Goal: Information Seeking & Learning: Learn about a topic

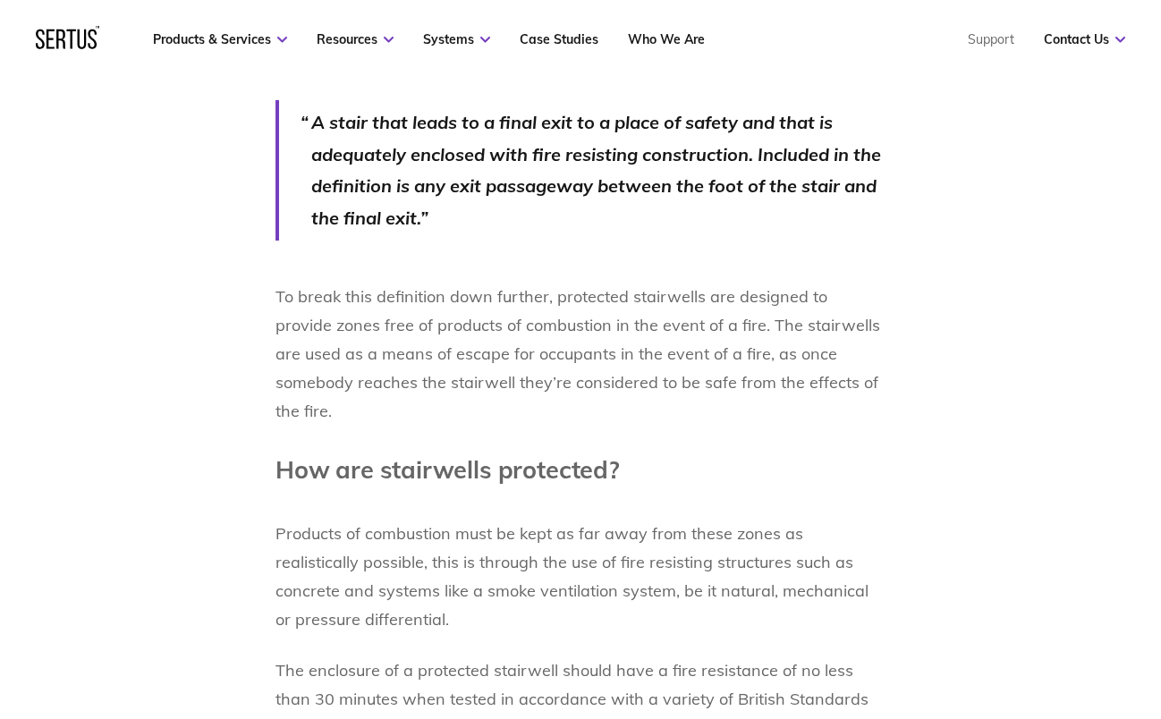
scroll to position [2146, 0]
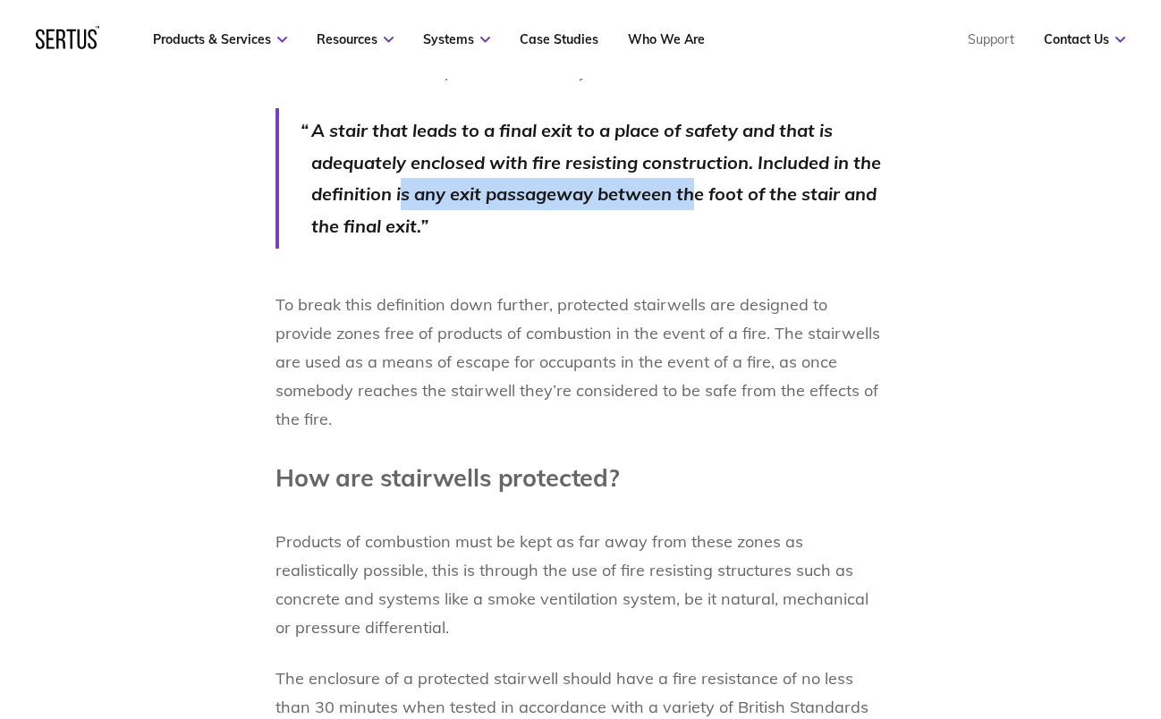
drag, startPoint x: 404, startPoint y: 164, endPoint x: 693, endPoint y: 166, distance: 288.8
click at [693, 166] on p "A stair that leads to a final exit to a place of safety and that is adequately …" at bounding box center [598, 177] width 574 height 127
drag, startPoint x: 693, startPoint y: 166, endPoint x: 351, endPoint y: 169, distance: 342.5
click at [351, 169] on p "A stair that leads to a final exit to a place of safety and that is adequately …" at bounding box center [598, 177] width 574 height 127
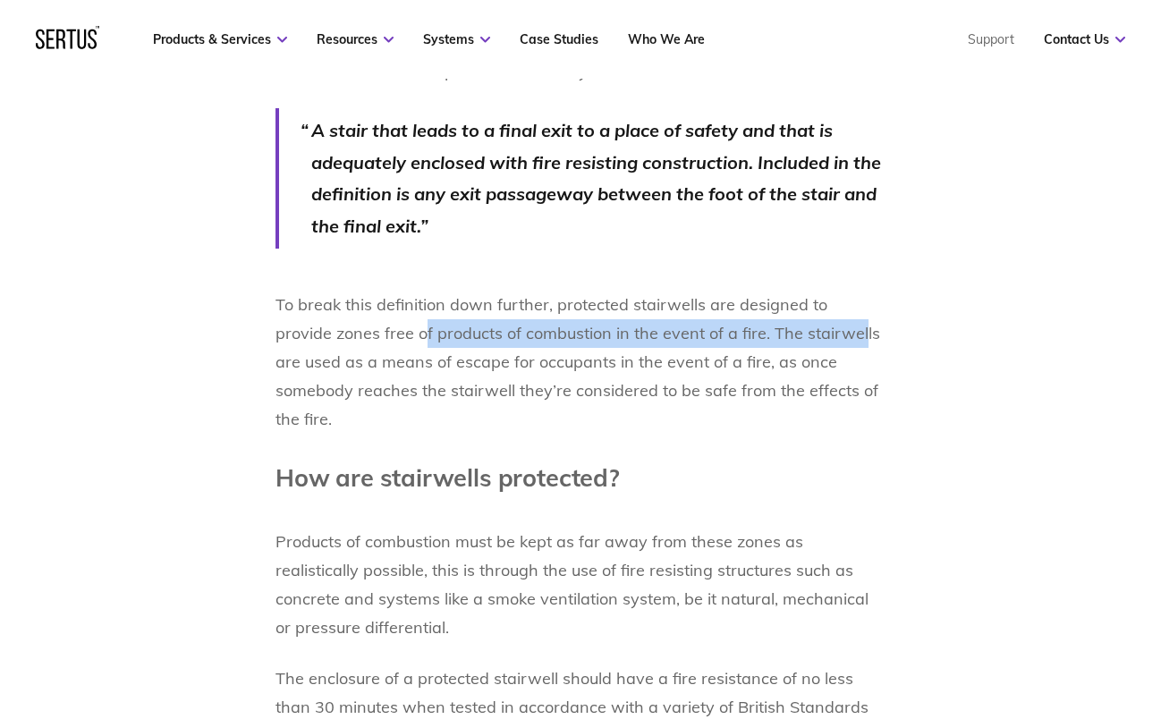
drag, startPoint x: 351, startPoint y: 169, endPoint x: 798, endPoint y: 303, distance: 467.6
click at [798, 303] on p "To break this definition down further, protected stairwells are designed to pro…" at bounding box center [580, 362] width 610 height 143
drag, startPoint x: 798, startPoint y: 303, endPoint x: 683, endPoint y: 317, distance: 116.2
click at [683, 317] on p "To break this definition down further, protected stairwells are designed to pro…" at bounding box center [580, 362] width 610 height 143
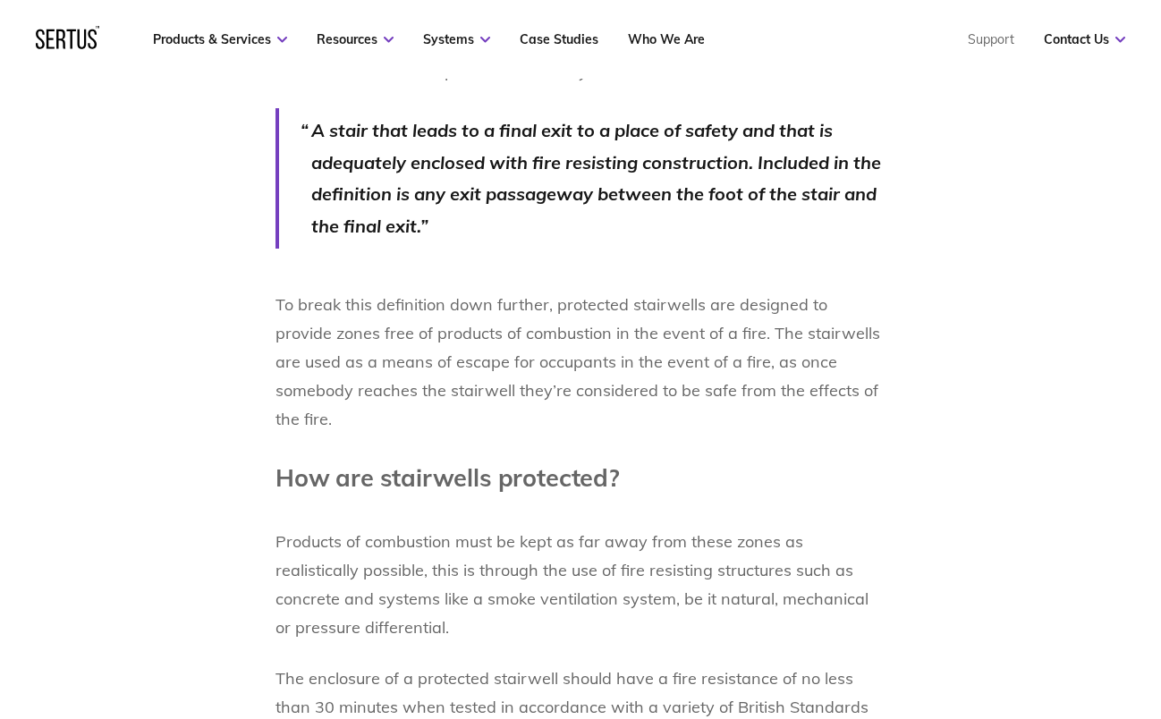
click at [663, 331] on p "To break this definition down further, protected stairwells are designed to pro…" at bounding box center [580, 362] width 610 height 143
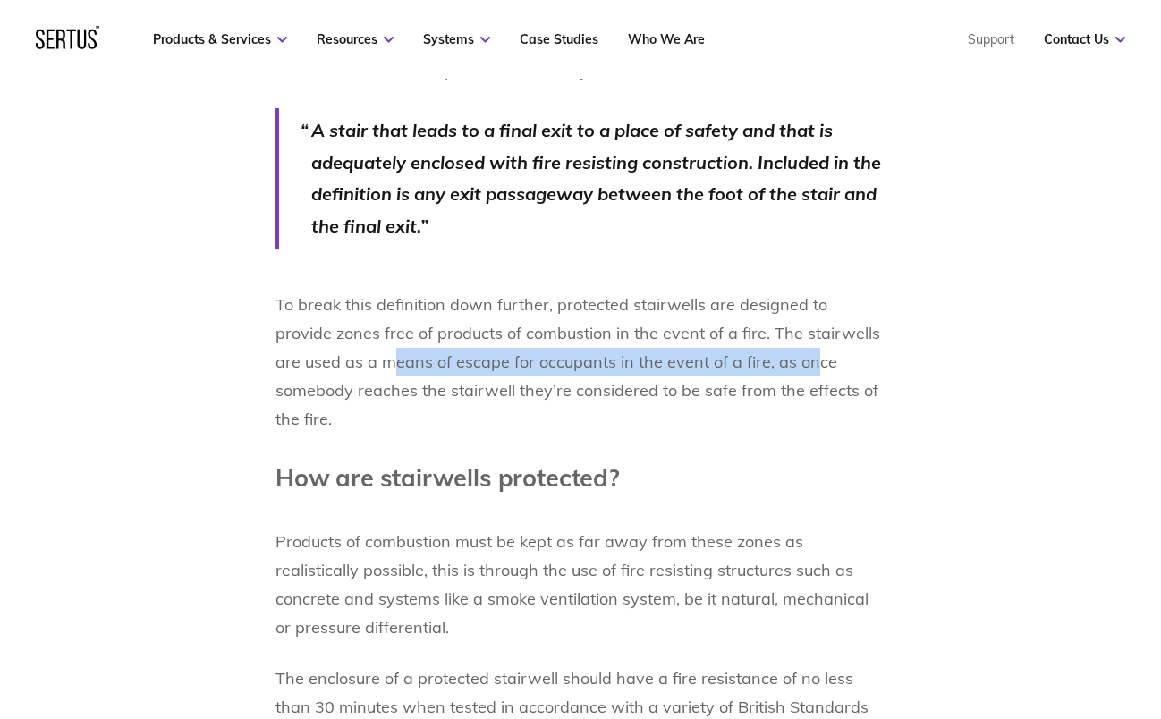
drag, startPoint x: 326, startPoint y: 334, endPoint x: 739, endPoint y: 337, distance: 413.1
click at [739, 337] on p "To break this definition down further, protected stairwells are designed to pro…" at bounding box center [580, 362] width 610 height 143
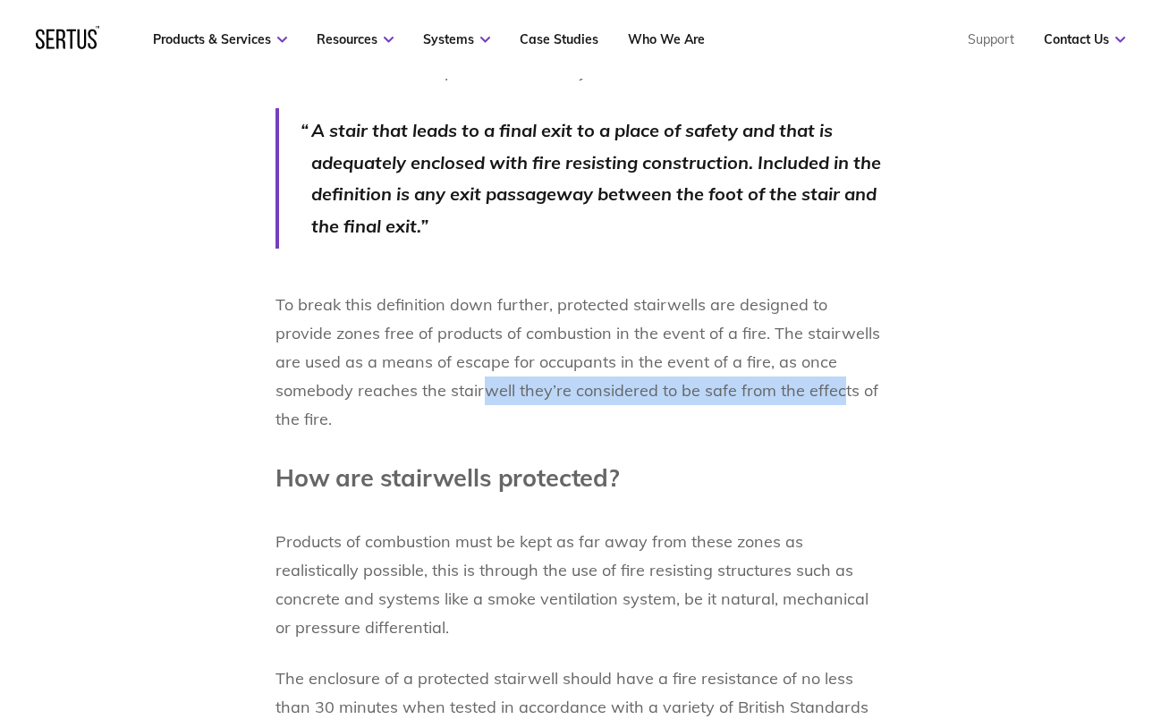
drag, startPoint x: 406, startPoint y: 361, endPoint x: 756, endPoint y: 358, distance: 349.6
click at [756, 358] on p "To break this definition down further, protected stairwells are designed to pro…" at bounding box center [580, 362] width 610 height 143
drag, startPoint x: 756, startPoint y: 358, endPoint x: 739, endPoint y: 365, distance: 18.4
click at [739, 365] on p "To break this definition down further, protected stairwells are designed to pro…" at bounding box center [580, 362] width 610 height 143
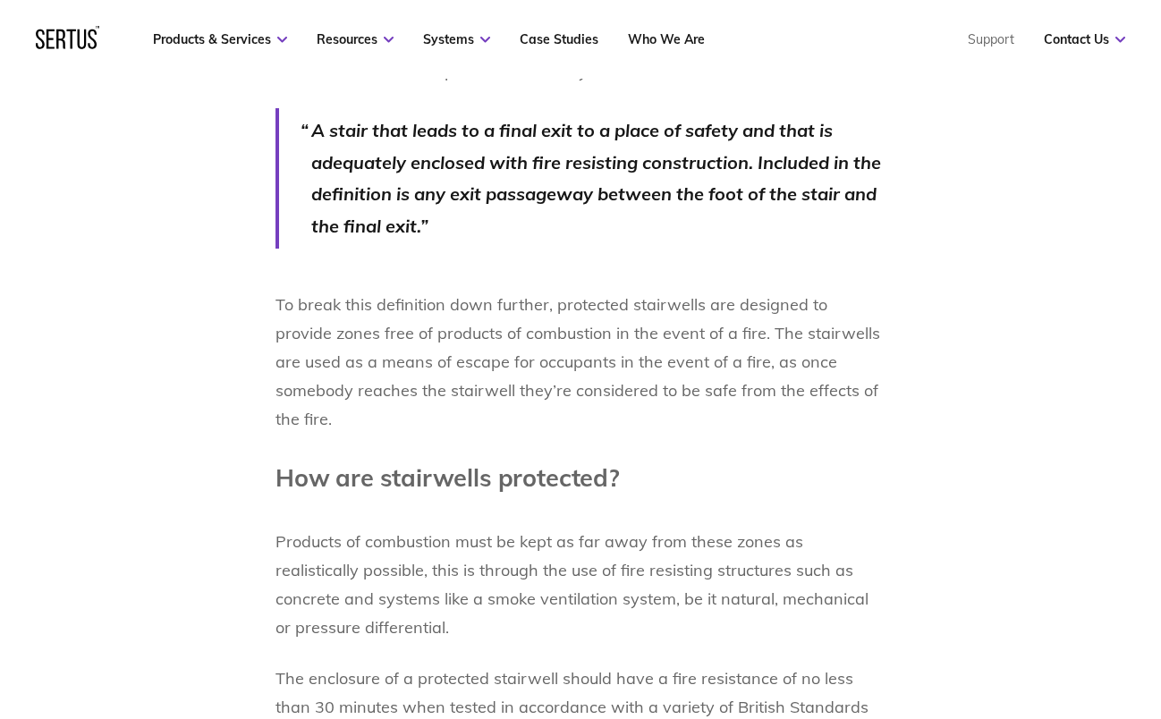
click at [376, 383] on div "Protected stairwells, sometimes known as protected stairways or protected stair…" at bounding box center [580, 87] width 610 height 2089
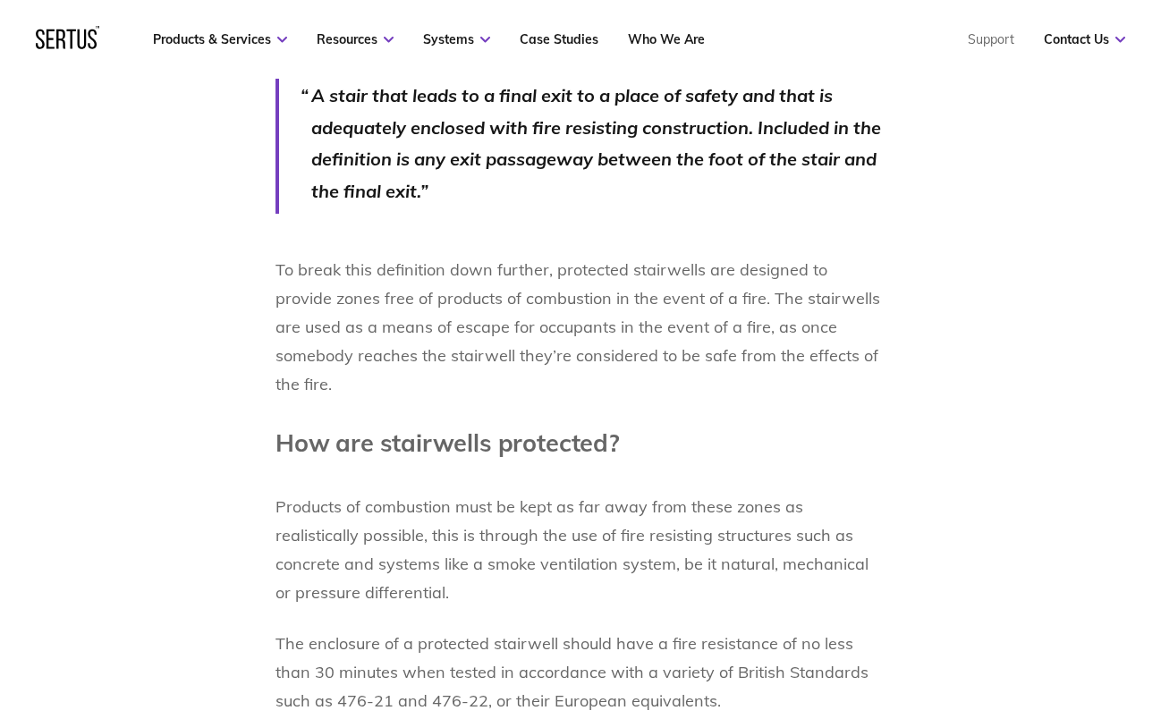
scroll to position [2325, 0]
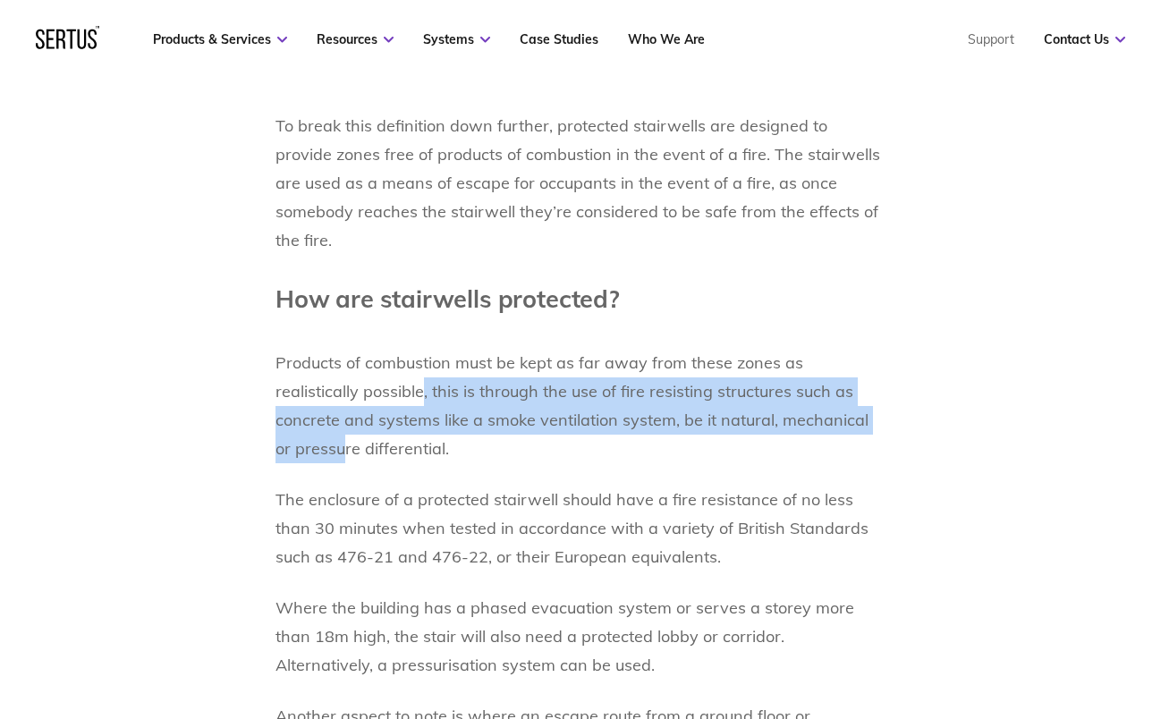
drag, startPoint x: 333, startPoint y: 341, endPoint x: 832, endPoint y: 355, distance: 499.2
click at [832, 355] on p "Products of combustion must be kept as far away from these zones as realistical…" at bounding box center [580, 391] width 610 height 143
click at [753, 325] on p "Products of combustion must be kept as far away from these zones as realistical…" at bounding box center [580, 391] width 610 height 143
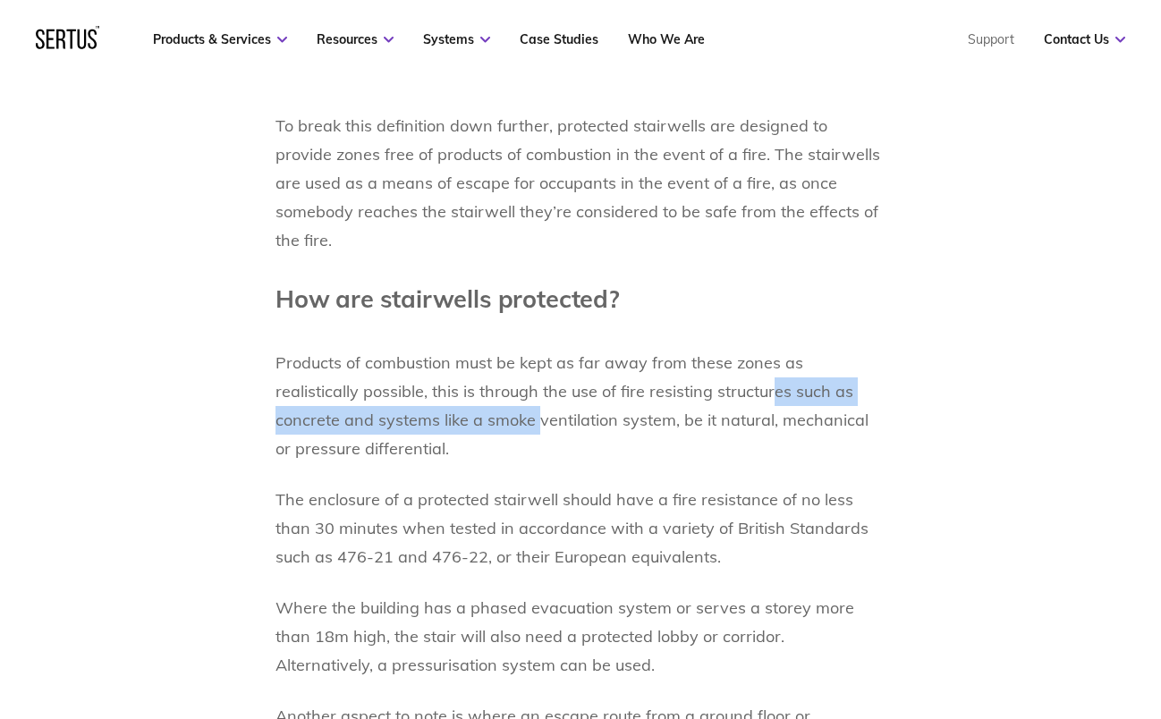
drag, startPoint x: 681, startPoint y: 340, endPoint x: 436, endPoint y: 351, distance: 245.2
click at [436, 351] on p "Products of combustion must be kept as far away from these zones as realistical…" at bounding box center [580, 391] width 610 height 143
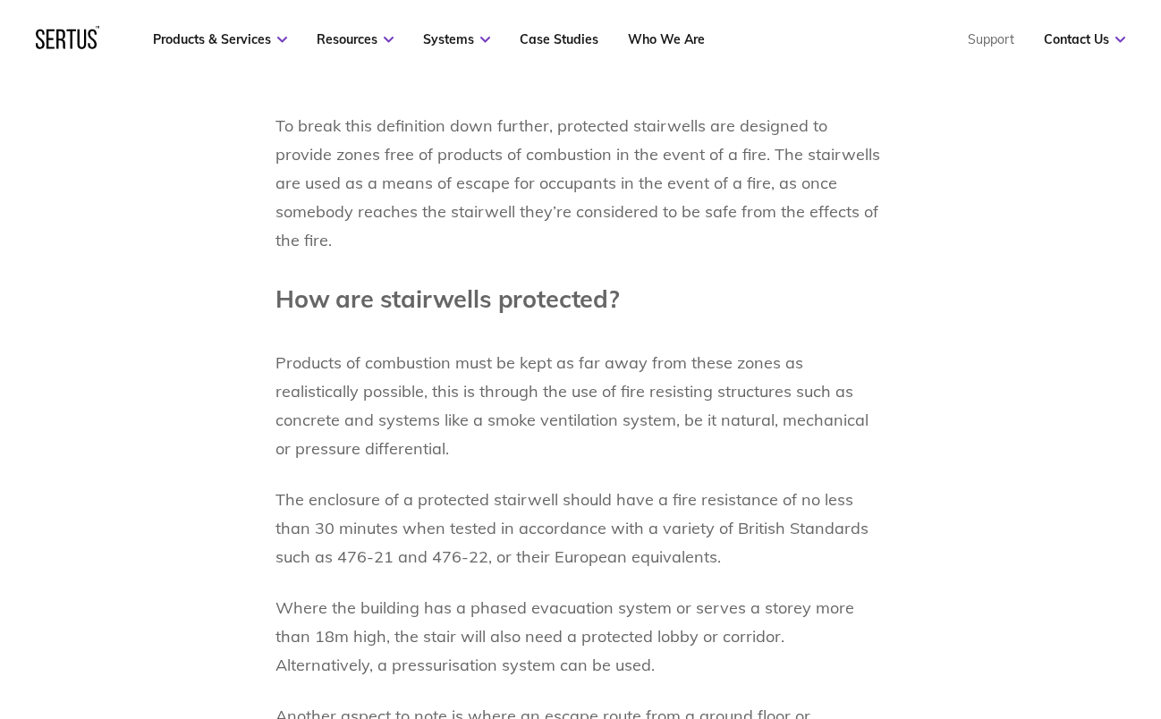
drag, startPoint x: 436, startPoint y: 351, endPoint x: 372, endPoint y: 395, distance: 78.4
click at [372, 395] on p "Products of combustion must be kept as far away from these zones as realistical…" at bounding box center [580, 391] width 610 height 143
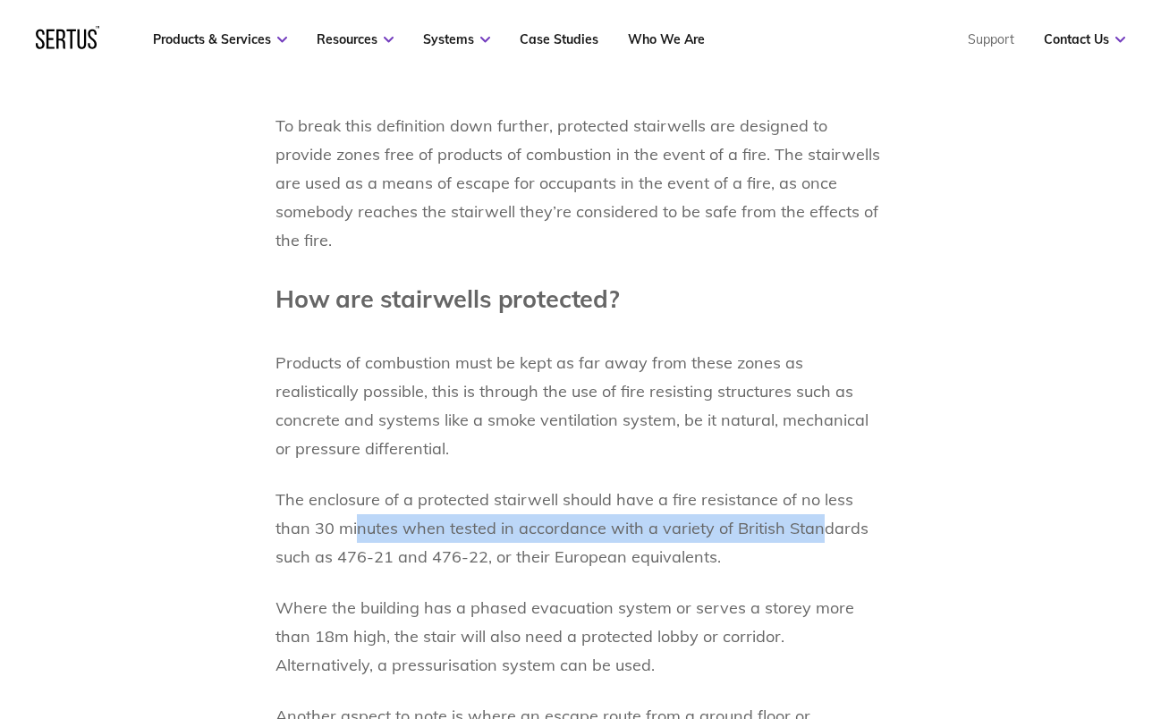
drag, startPoint x: 315, startPoint y: 478, endPoint x: 775, endPoint y: 474, distance: 460.5
click at [775, 486] on p "The enclosure of a protected stairwell should have a fire resistance of no less…" at bounding box center [580, 529] width 610 height 86
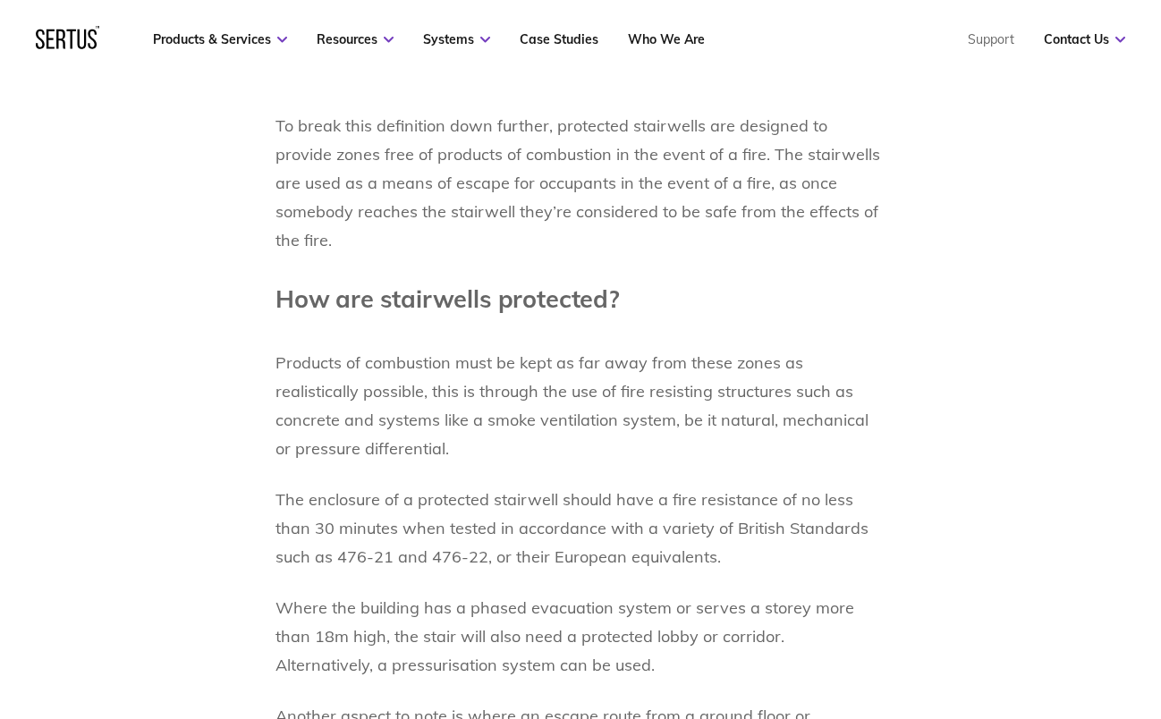
drag, startPoint x: 775, startPoint y: 474, endPoint x: 770, endPoint y: 494, distance: 21.3
click at [770, 494] on p "The enclosure of a protected stairwell should have a fire resistance of no less…" at bounding box center [580, 529] width 610 height 86
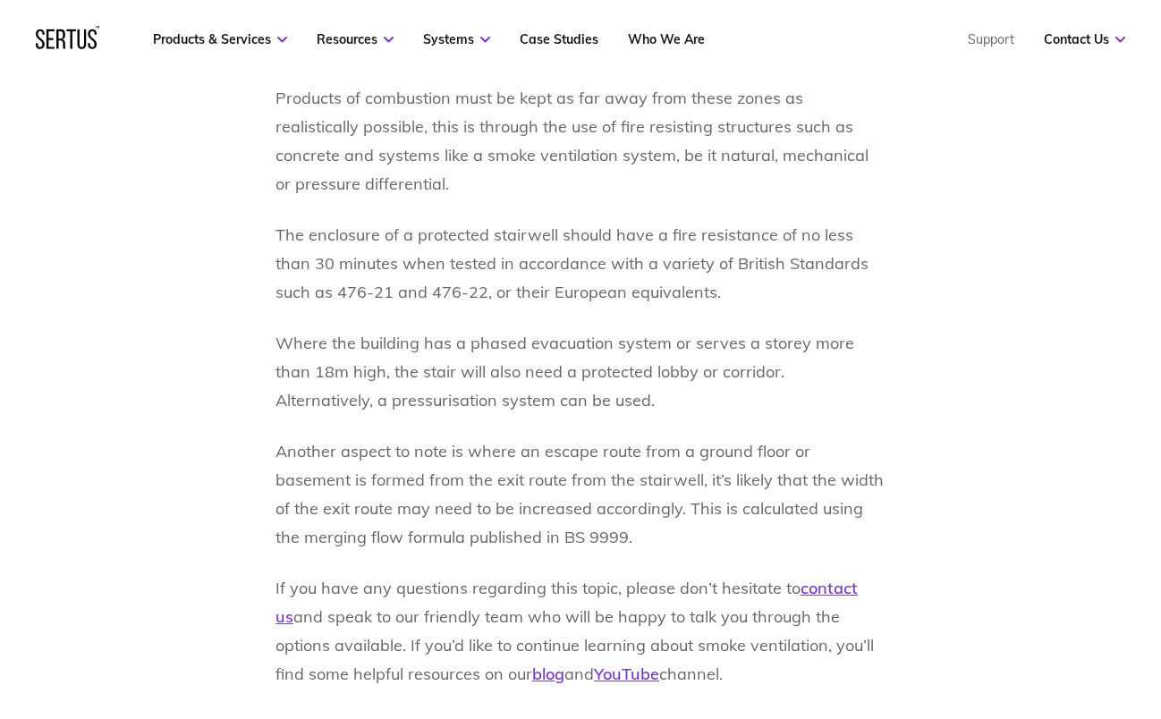
scroll to position [2593, 0]
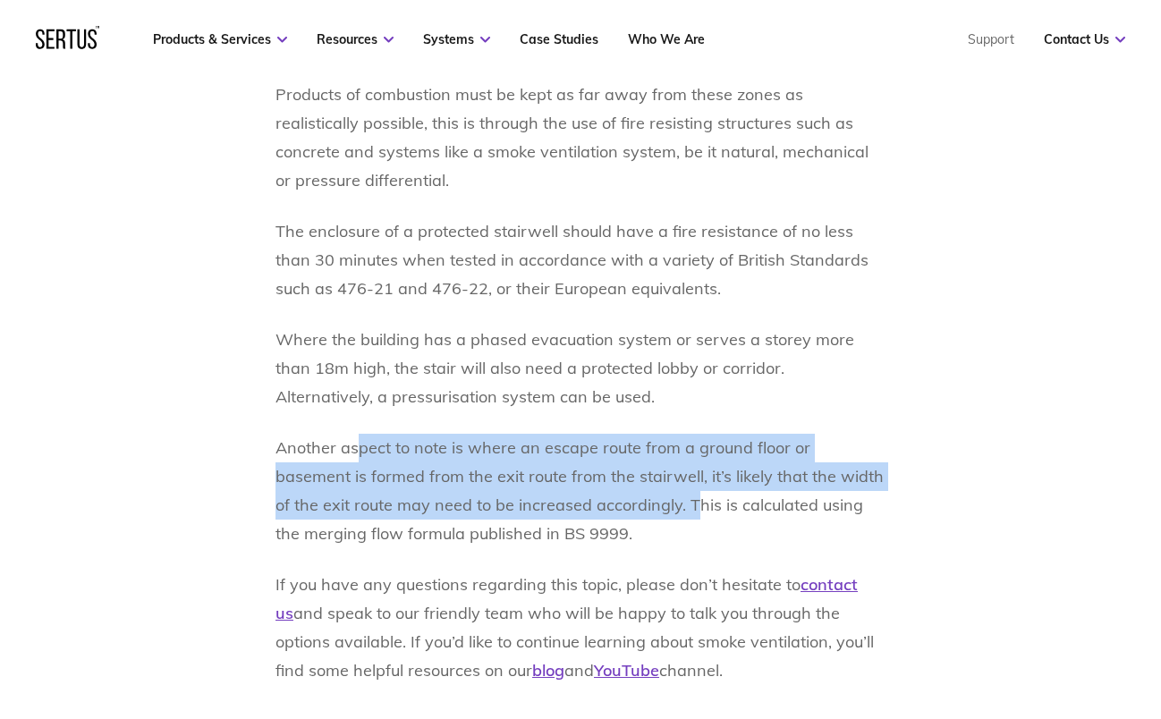
drag, startPoint x: 366, startPoint y: 401, endPoint x: 633, endPoint y: 433, distance: 269.3
click at [633, 434] on p "Another aspect to note is where an escape route from a ground floor or basement…" at bounding box center [580, 491] width 610 height 114
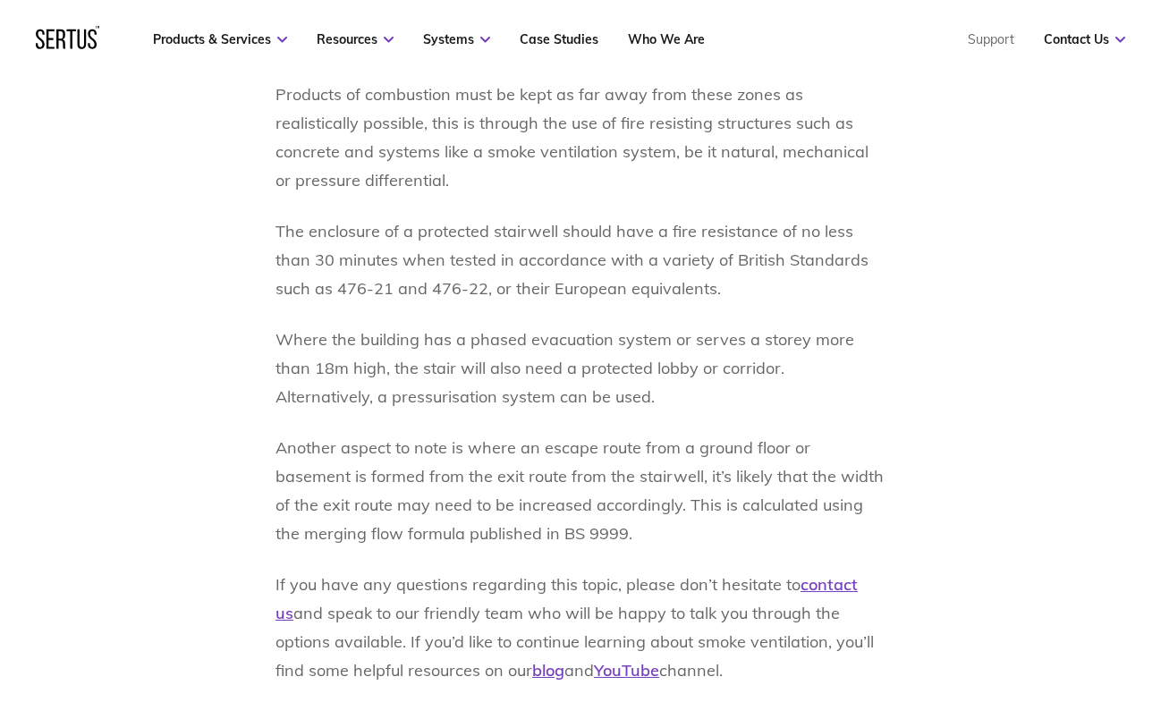
drag, startPoint x: 633, startPoint y: 433, endPoint x: 789, endPoint y: 442, distance: 155.8
click at [789, 442] on p "Another aspect to note is where an escape route from a ground floor or basement…" at bounding box center [580, 491] width 610 height 114
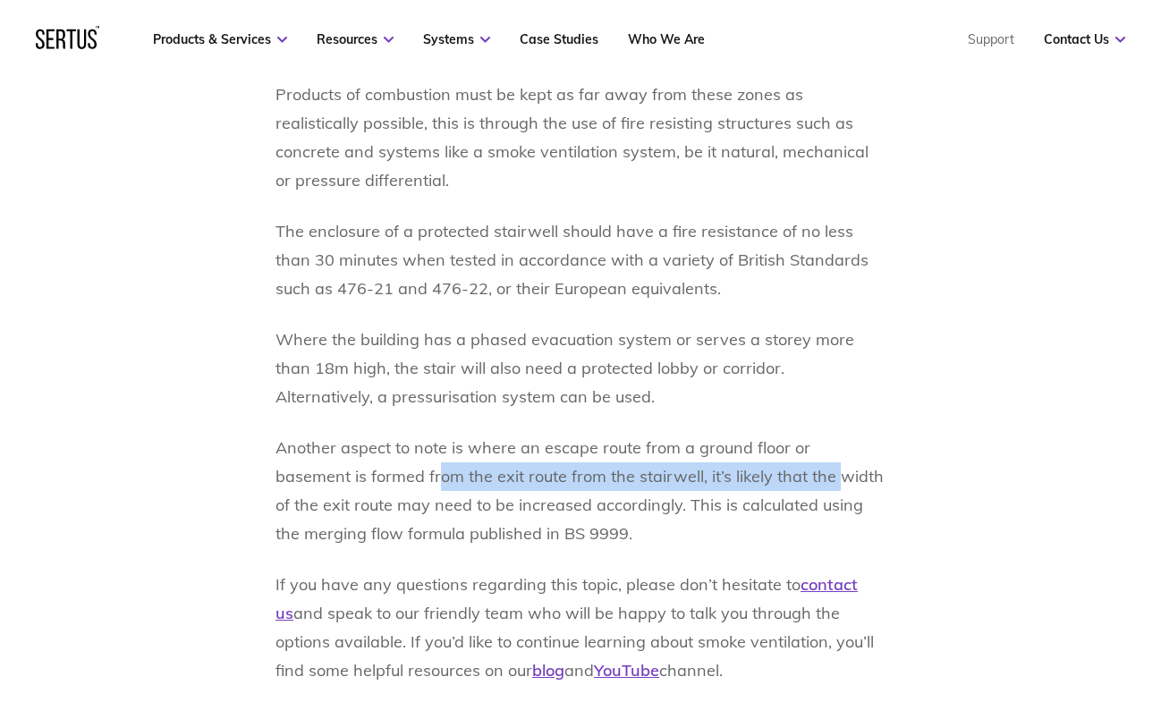
drag, startPoint x: 358, startPoint y: 427, endPoint x: 756, endPoint y: 427, distance: 398.8
click at [756, 434] on p "Another aspect to note is where an escape route from a ground floor or basement…" at bounding box center [580, 491] width 610 height 114
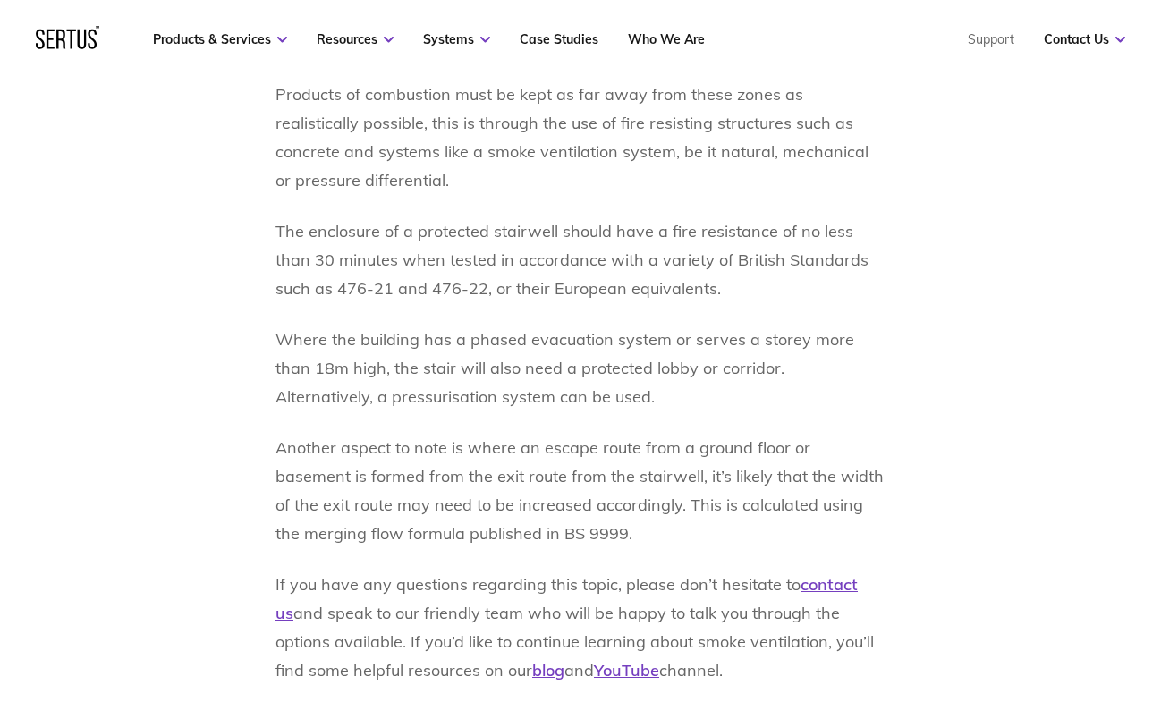
click at [380, 449] on p "Another aspect to note is where an escape route from a ground floor or basement…" at bounding box center [580, 491] width 610 height 114
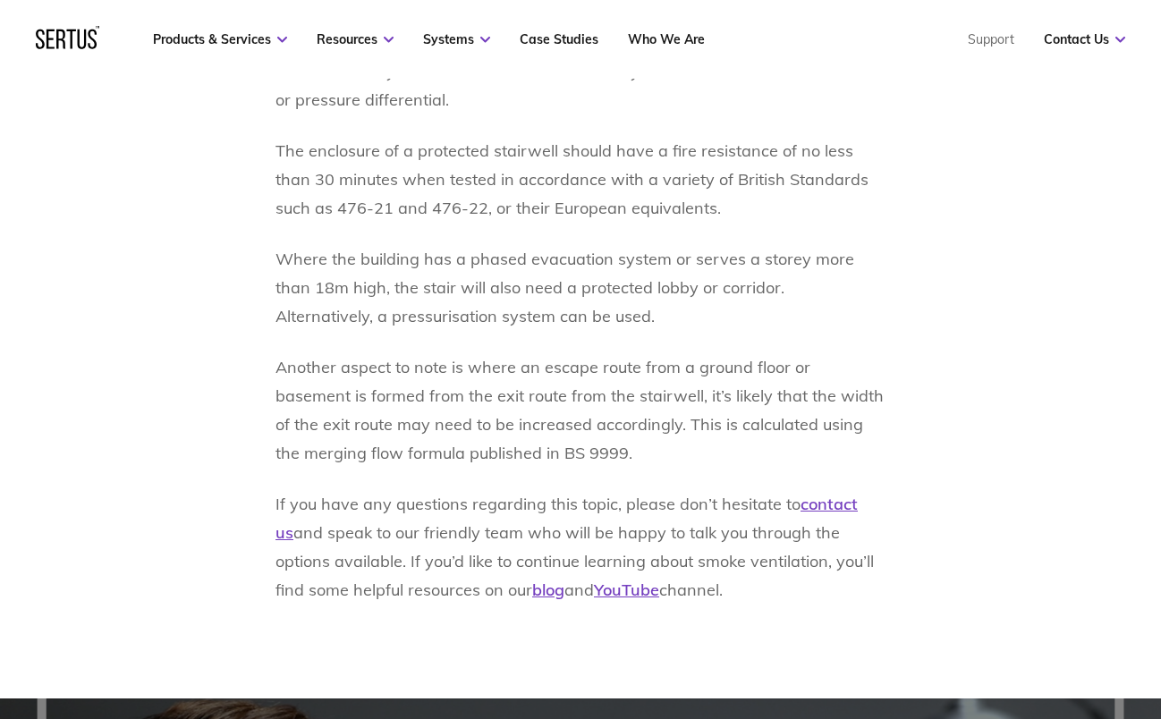
scroll to position [2951, 0]
